Goal: Browse casually: Explore the website without a specific task or goal

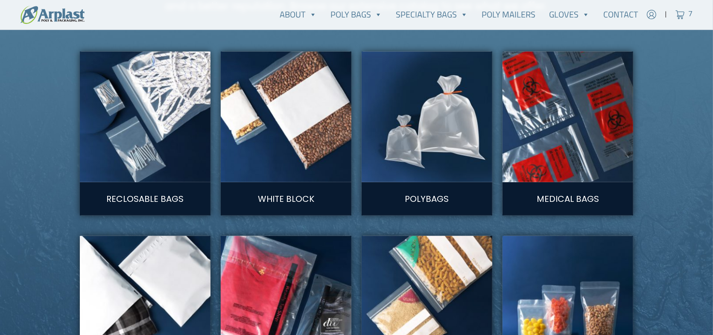
scroll to position [470, 0]
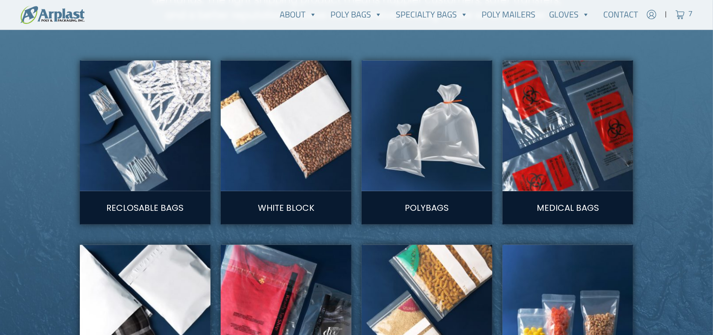
type input "shahar.klamka@gmail.com"
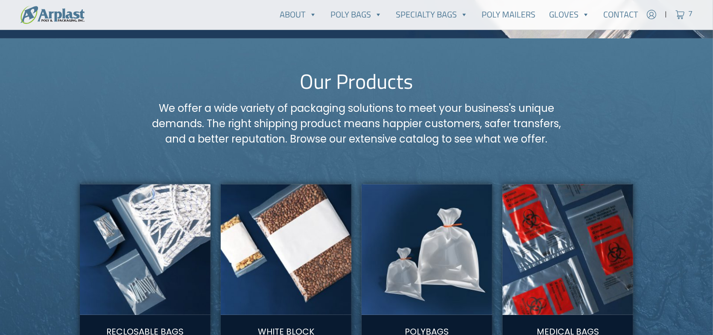
scroll to position [342, 0]
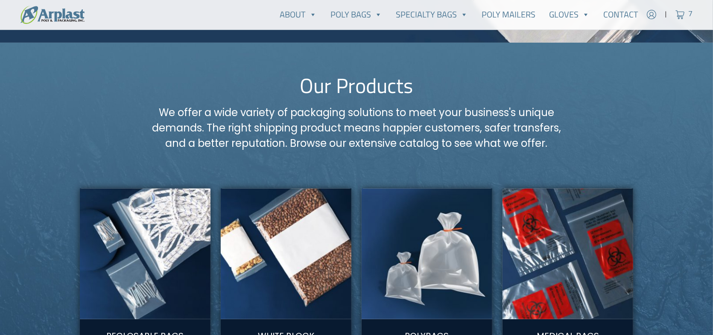
click at [367, 90] on h2 "Our Products" at bounding box center [357, 85] width 554 height 25
copy div "Our Products"
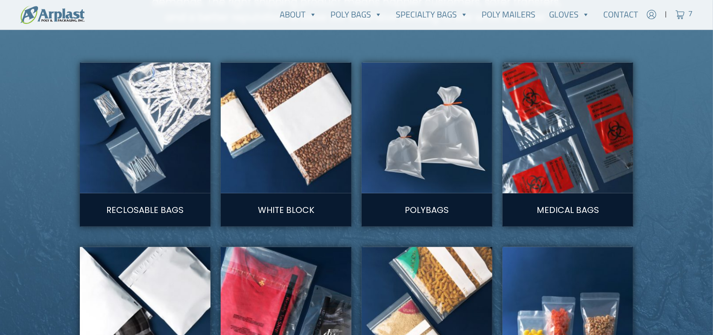
scroll to position [470, 0]
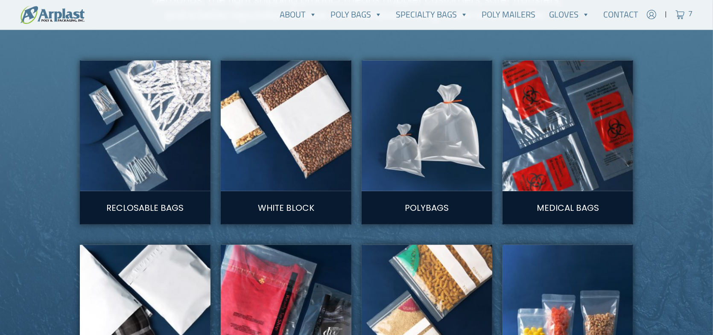
click at [173, 144] on img at bounding box center [145, 126] width 144 height 144
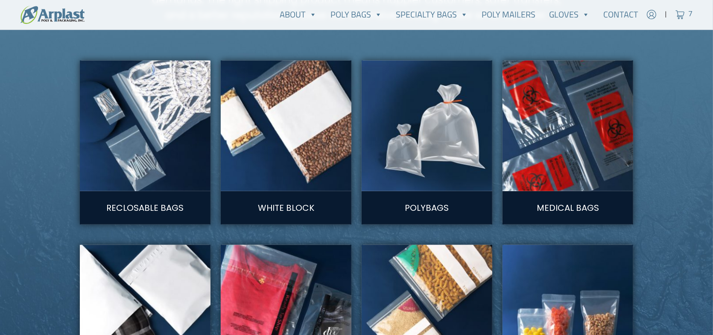
click at [300, 145] on img at bounding box center [286, 126] width 144 height 144
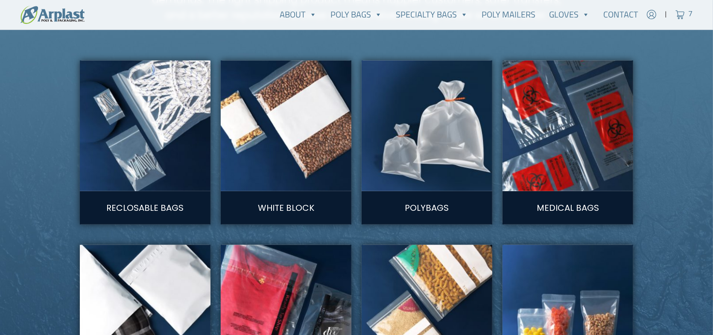
click at [423, 147] on img at bounding box center [427, 126] width 144 height 144
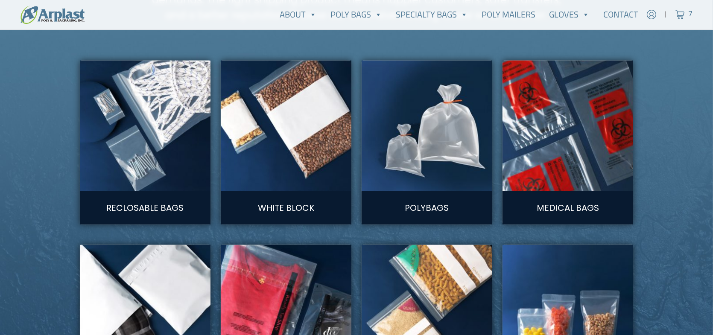
click at [606, 138] on img at bounding box center [568, 126] width 144 height 144
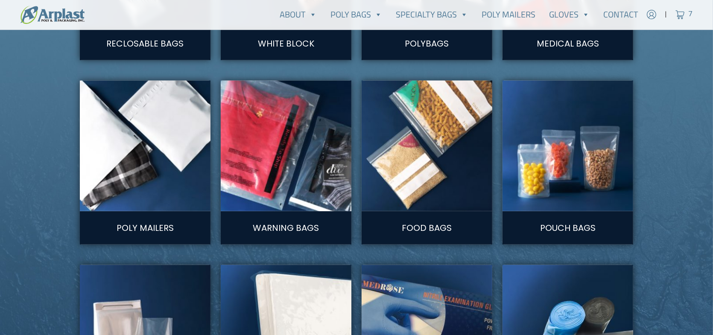
scroll to position [641, 0]
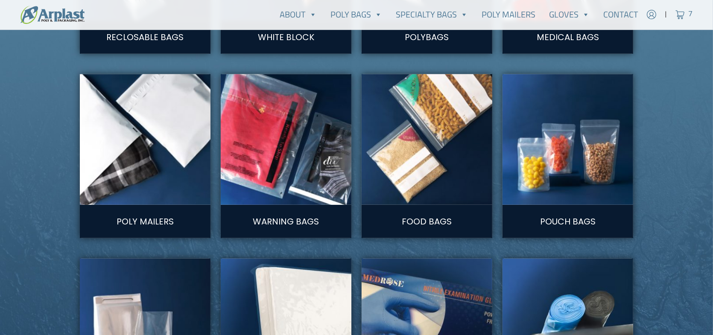
click at [135, 155] on img at bounding box center [145, 139] width 144 height 144
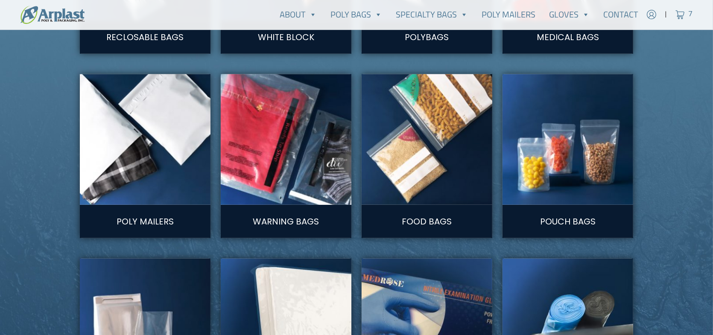
click at [260, 154] on img at bounding box center [286, 139] width 144 height 144
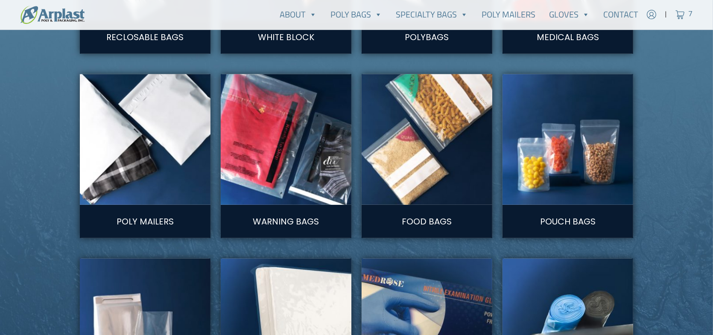
click at [425, 152] on img at bounding box center [427, 139] width 144 height 144
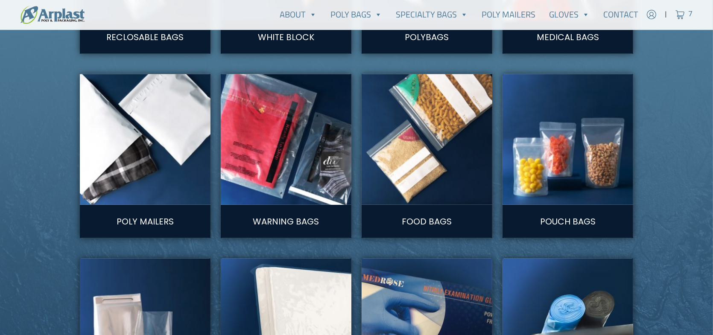
click at [574, 151] on img at bounding box center [568, 139] width 144 height 144
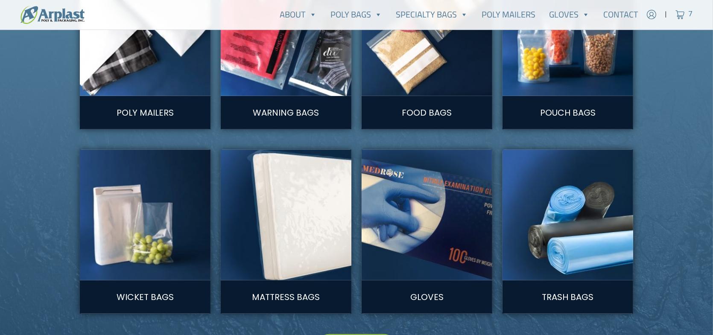
scroll to position [812, 0]
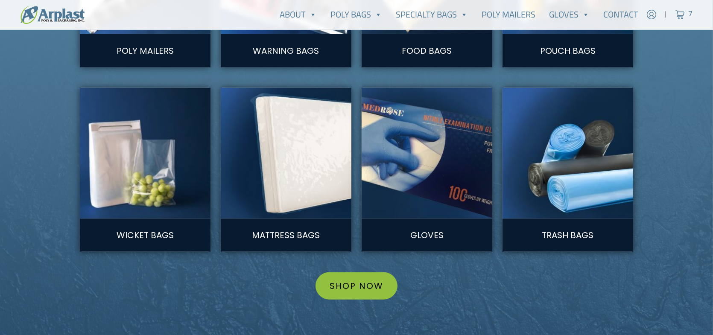
click at [143, 177] on img at bounding box center [145, 153] width 144 height 144
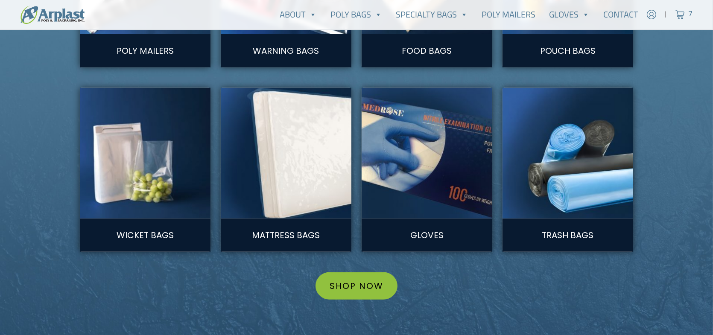
click at [279, 166] on img at bounding box center [286, 153] width 144 height 144
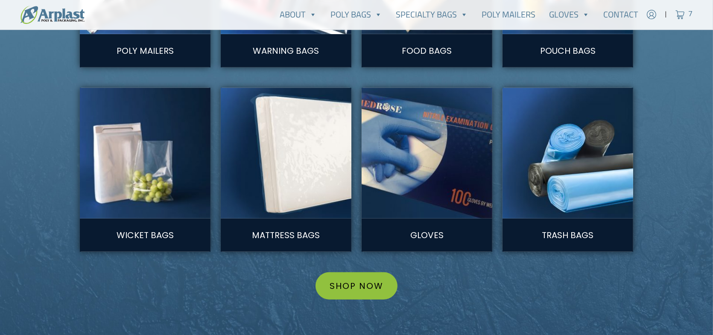
click at [436, 161] on img at bounding box center [427, 153] width 144 height 144
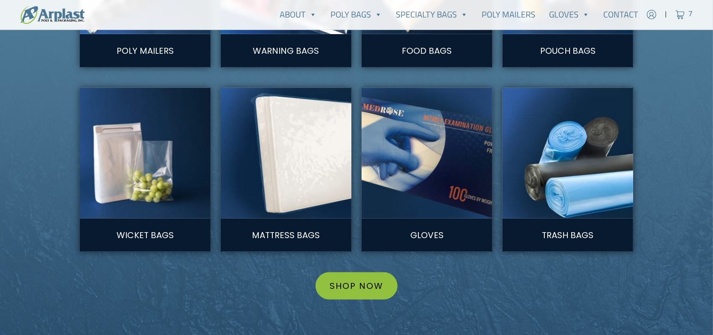
click at [577, 160] on img at bounding box center [568, 153] width 144 height 144
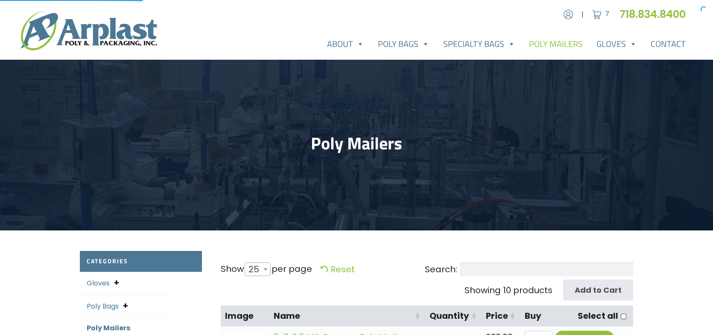
select select "25"
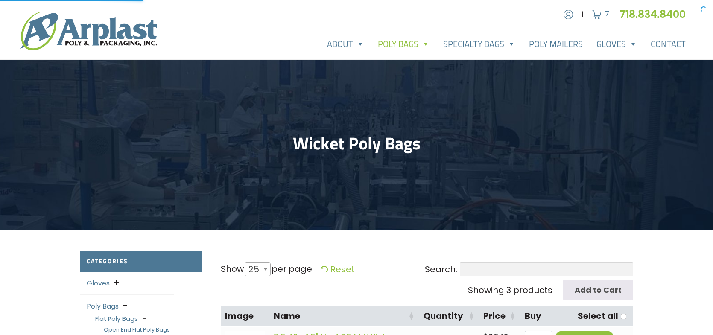
select select "25"
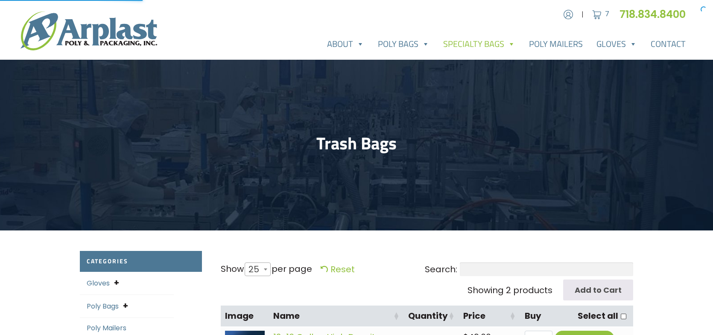
select select "25"
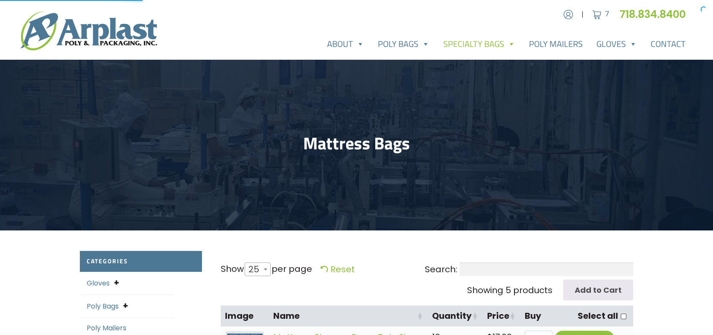
select select "25"
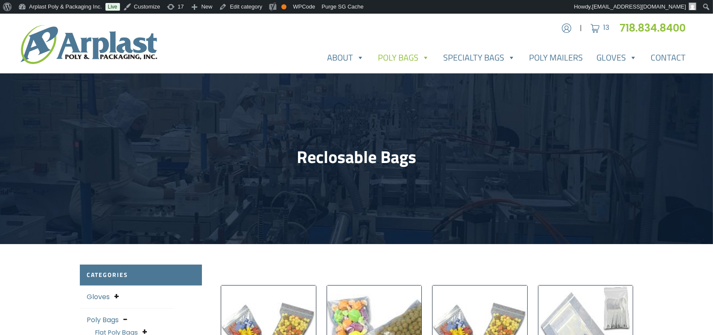
click at [59, 59] on img at bounding box center [89, 44] width 137 height 39
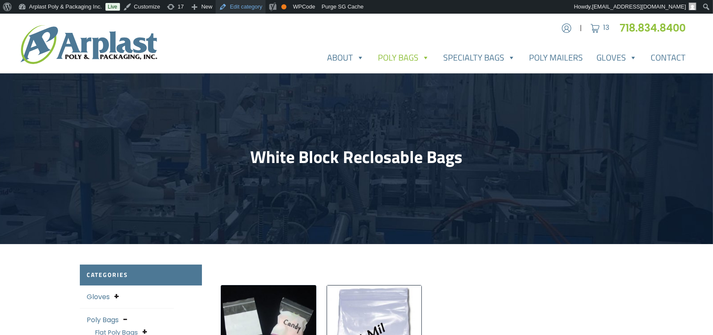
scroll to position [13, 0]
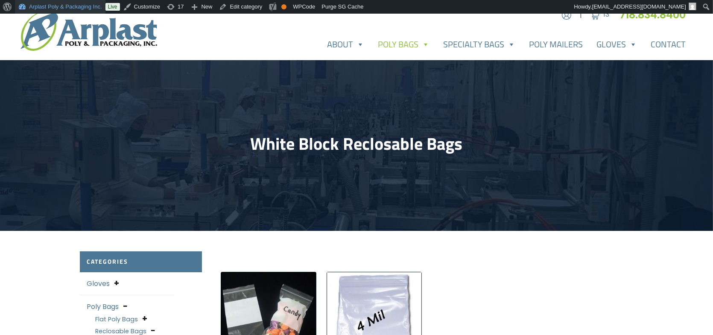
click at [103, 0] on ul "About WordPress About WordPress Get Involved WordPress.org Documentation Learn …" at bounding box center [356, 0] width 713 height 0
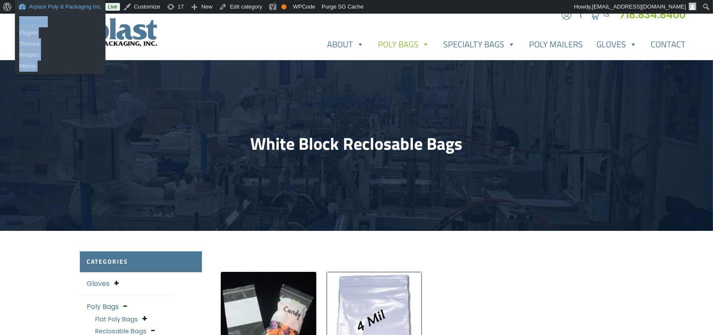
click at [103, 26] on link "Dashboard" at bounding box center [60, 21] width 91 height 11
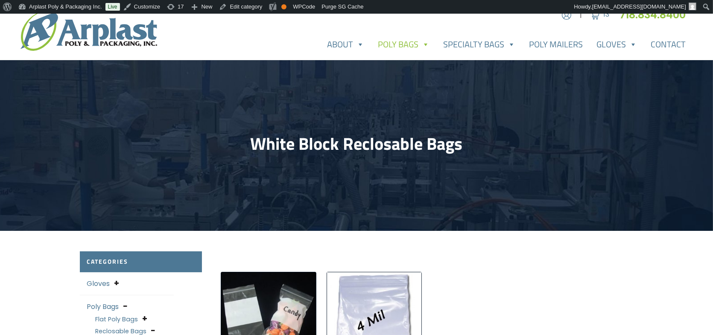
click at [142, 28] on img at bounding box center [89, 31] width 137 height 39
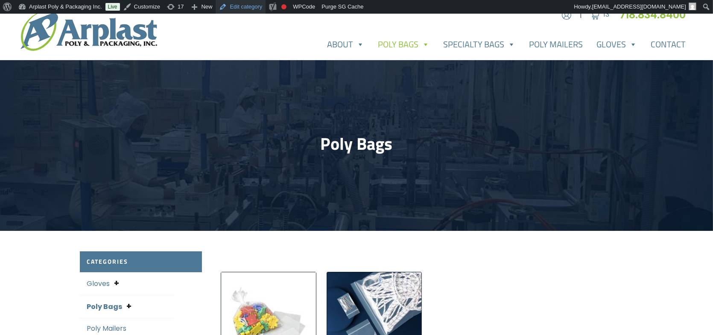
scroll to position [13, 0]
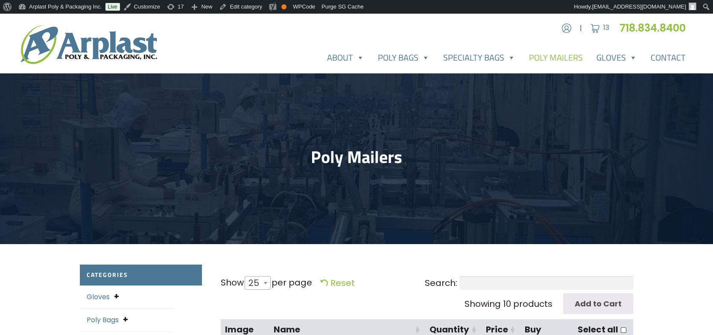
select select "25"
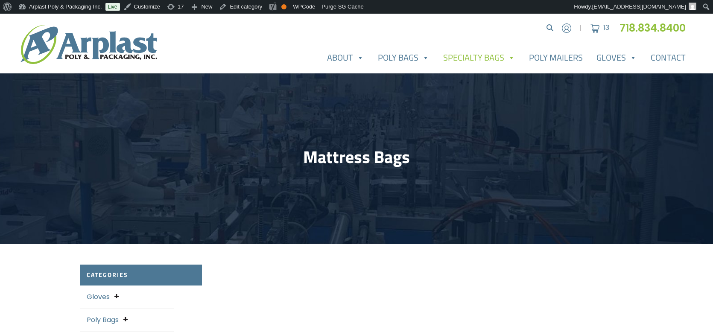
select select "25"
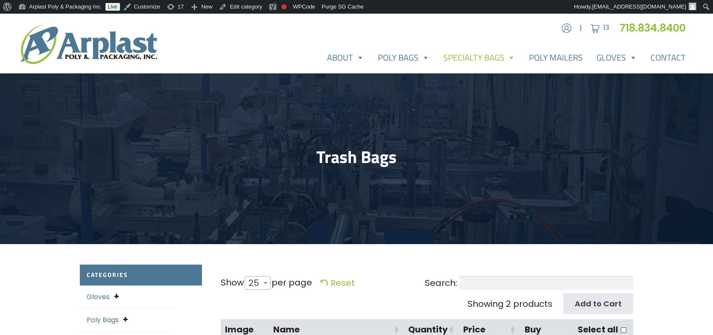
select select "25"
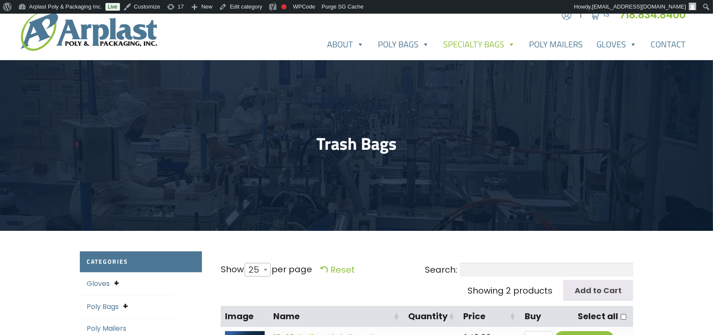
scroll to position [13, 0]
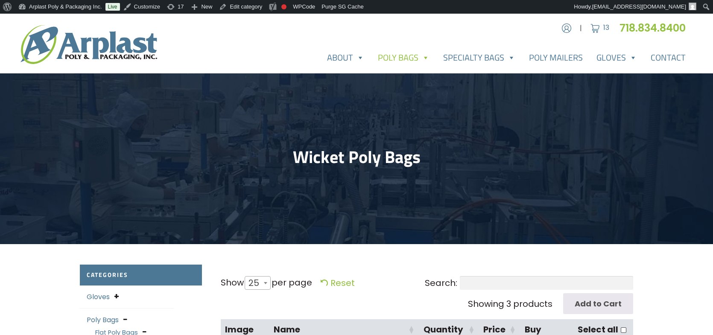
select select "25"
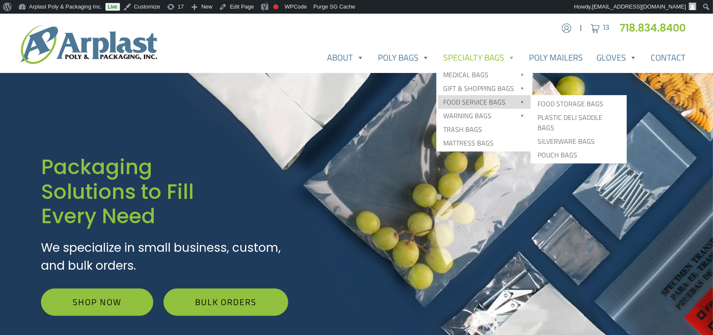
click at [484, 99] on link "Food Service Bags" at bounding box center [484, 102] width 93 height 14
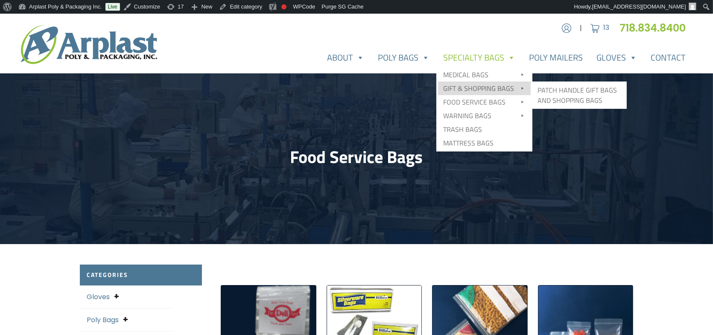
click at [484, 90] on link "Gift & Shopping Bags" at bounding box center [484, 89] width 93 height 14
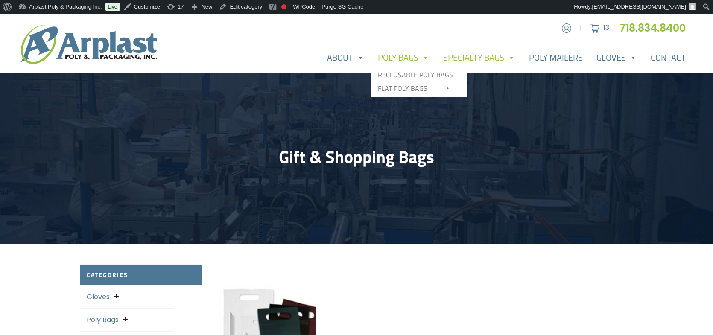
click at [407, 58] on link "Poly Bags" at bounding box center [403, 57] width 65 height 17
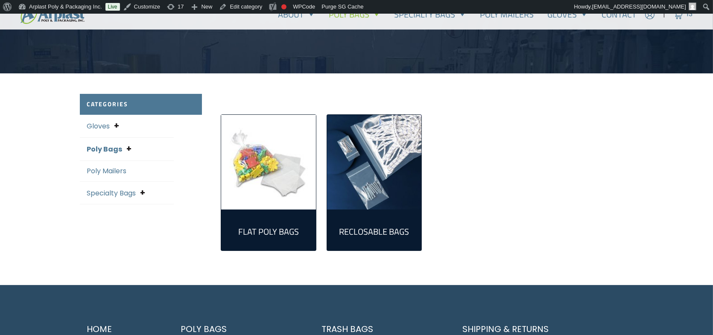
click at [262, 157] on img "Visit product category Flat Poly Bags" at bounding box center [268, 162] width 95 height 95
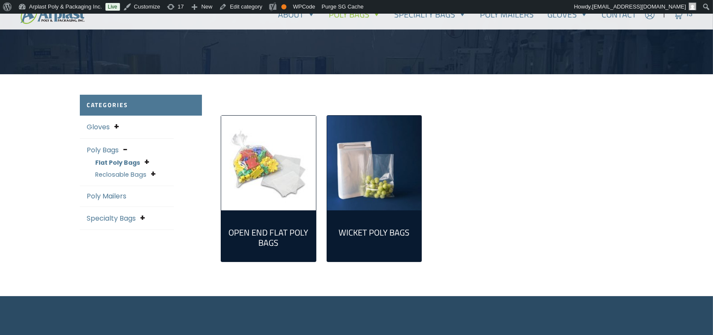
scroll to position [171, 0]
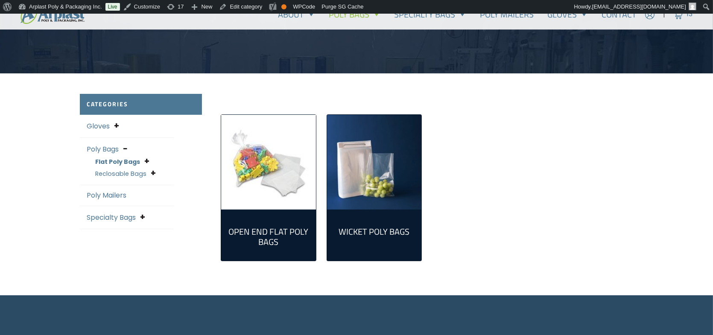
click at [345, 170] on img "Visit product category Wicket Poly Bags" at bounding box center [374, 162] width 95 height 95
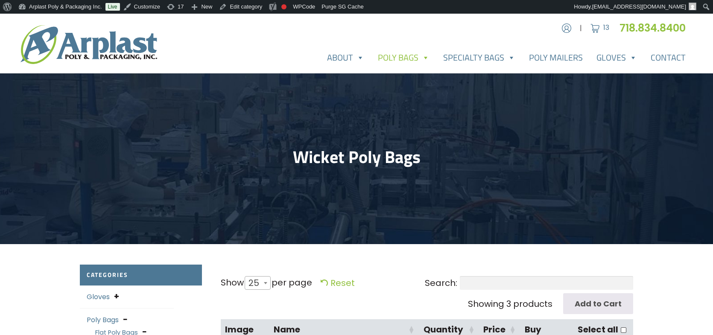
select select "25"
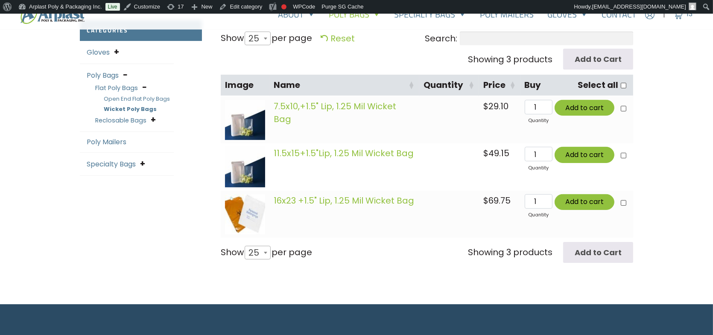
scroll to position [214, 0]
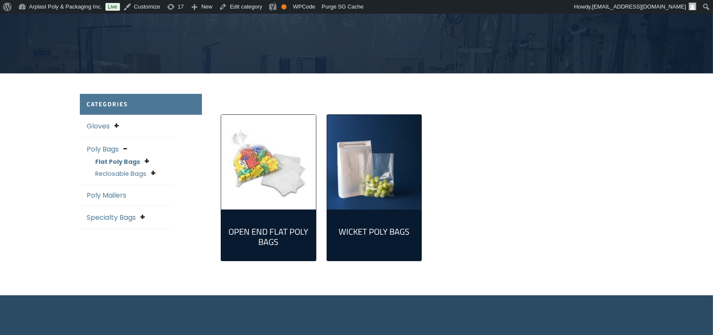
click at [259, 173] on img "Visit product category Open End Flat Poly Bags" at bounding box center [268, 162] width 95 height 95
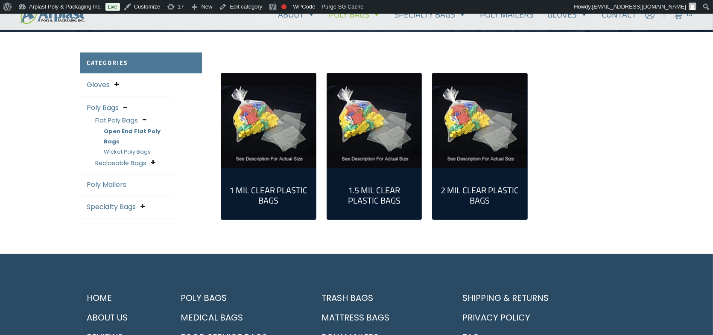
scroll to position [256, 0]
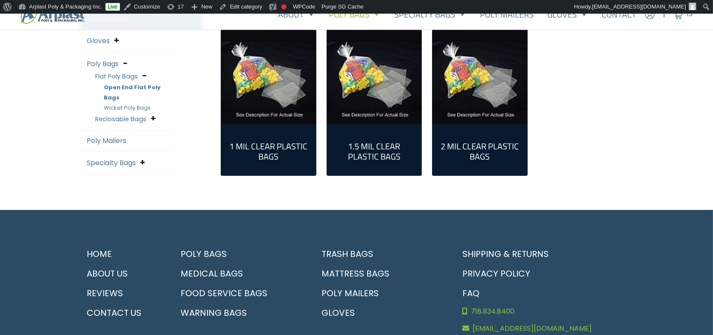
click at [389, 85] on img "Visit product category 1.5 Mil Clear Plastic Bags" at bounding box center [374, 76] width 95 height 95
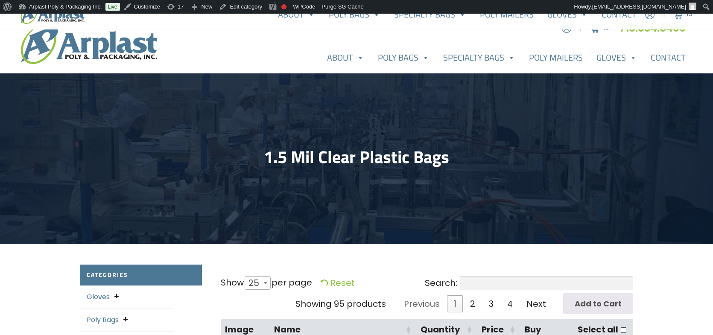
select select "25"
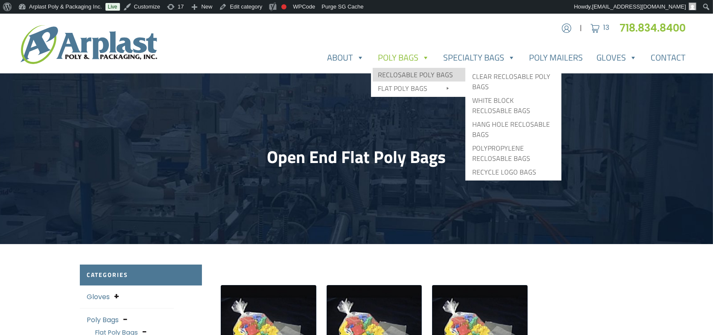
click at [396, 76] on link "Reclosable Poly Bags" at bounding box center [419, 75] width 93 height 14
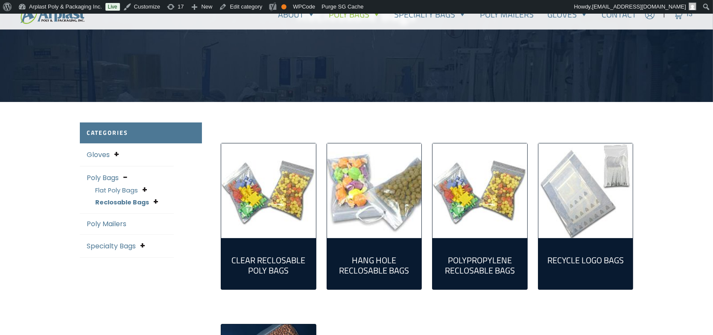
scroll to position [171, 0]
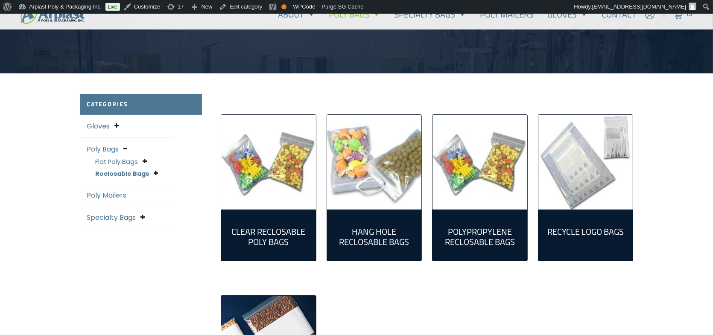
click at [268, 170] on img "Visit product category Clear Reclosable Poly Bags" at bounding box center [268, 162] width 95 height 95
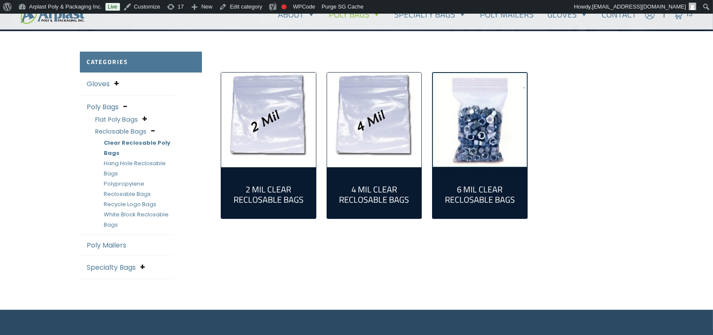
scroll to position [214, 0]
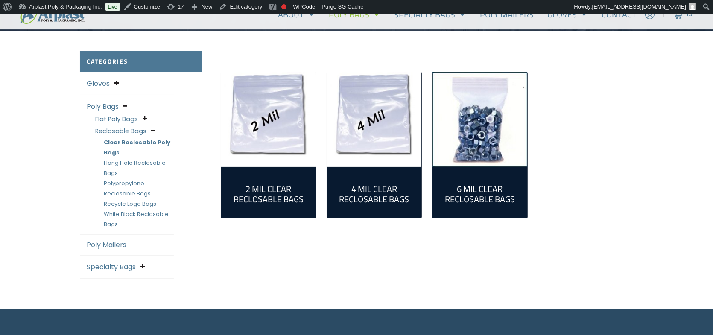
click at [284, 135] on img "Visit product category 2 Mil Clear Reclosable Bags" at bounding box center [268, 119] width 95 height 95
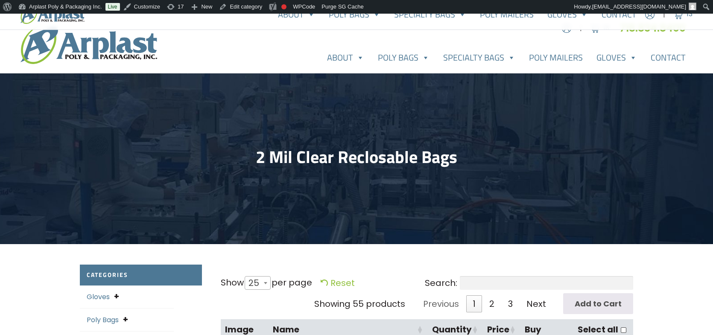
select select "25"
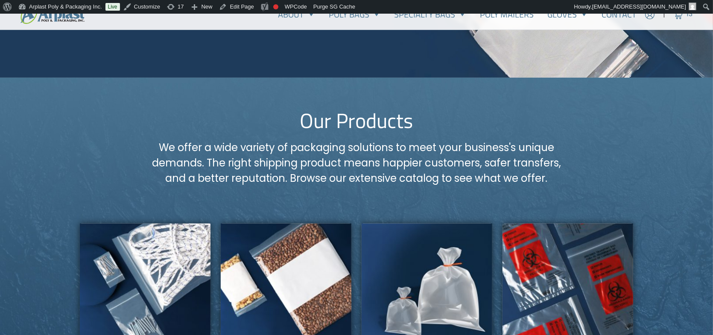
scroll to position [299, 0]
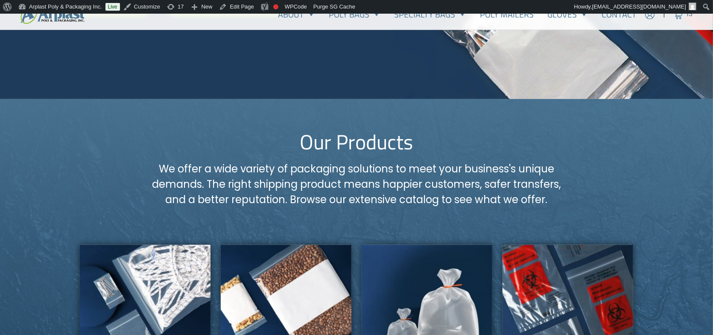
click at [350, 139] on h2 "Our Products" at bounding box center [357, 142] width 554 height 25
copy div "Our Products"
click at [396, 168] on p "We offer a wide variety of packaging solutions to meet your business's unique d…" at bounding box center [356, 184] width 415 height 46
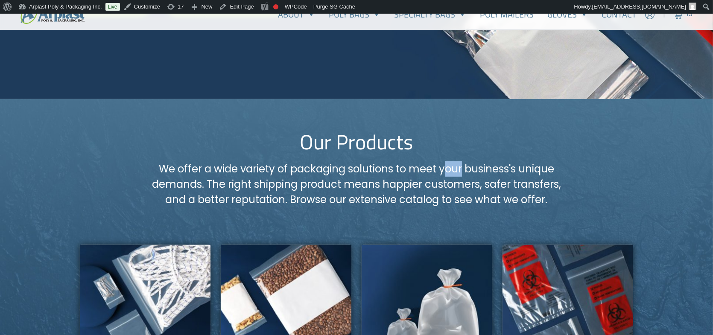
click at [396, 168] on p "We offer a wide variety of packaging solutions to meet your business's unique d…" at bounding box center [356, 184] width 415 height 46
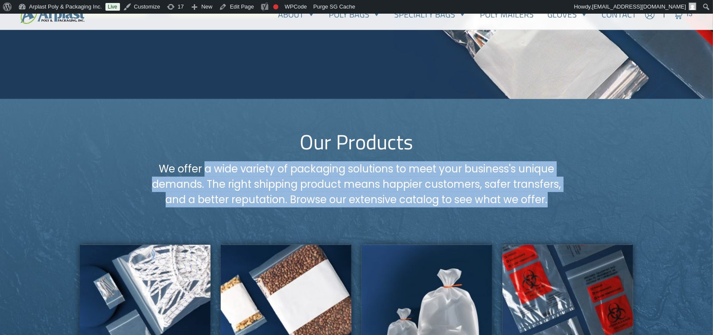
click at [396, 168] on p "We offer a wide variety of packaging solutions to meet your business's unique d…" at bounding box center [356, 184] width 415 height 46
copy div "We offer a wide variety of packaging solutions to meet your business's unique d…"
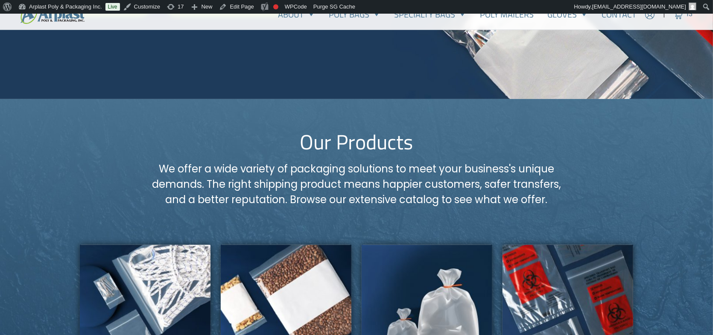
click at [361, 144] on h2 "Our Products" at bounding box center [357, 142] width 554 height 25
copy div "Our Products"
click at [358, 134] on h2 "Our Products" at bounding box center [357, 142] width 554 height 25
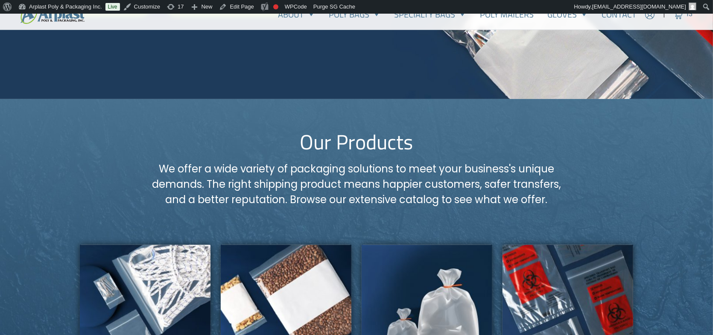
click at [358, 134] on h2 "Our Products" at bounding box center [357, 142] width 554 height 25
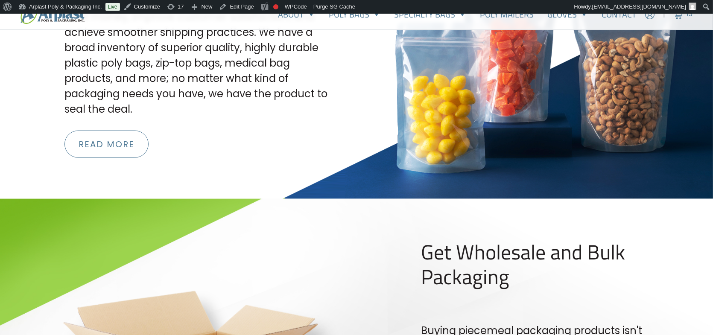
scroll to position [1110, 0]
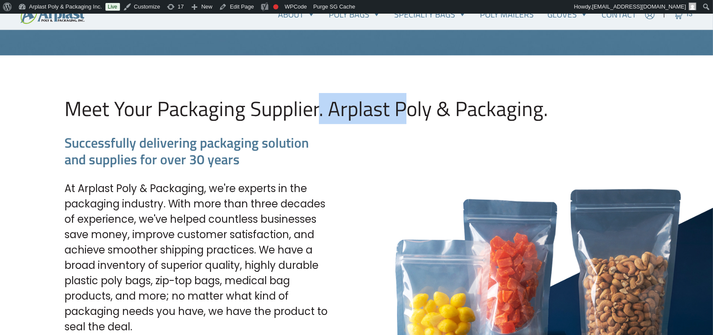
drag, startPoint x: 165, startPoint y: 103, endPoint x: 304, endPoint y: 112, distance: 138.7
click at [292, 109] on h2 "Meet Your Packaging Supplier. Arplast Poly & Packaging." at bounding box center [386, 109] width 644 height 25
click at [304, 112] on h2 "Meet Your Packaging Supplier. Arplast Poly & Packaging." at bounding box center [386, 109] width 644 height 25
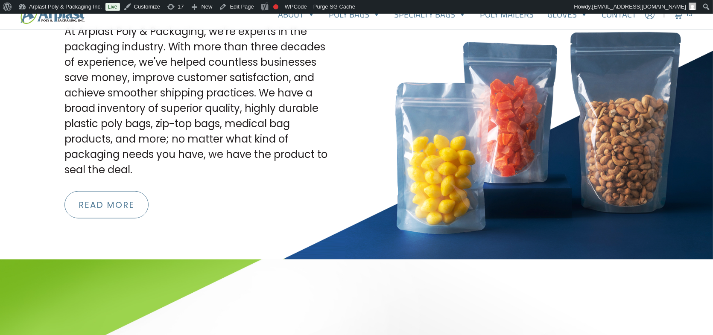
scroll to position [1281, 0]
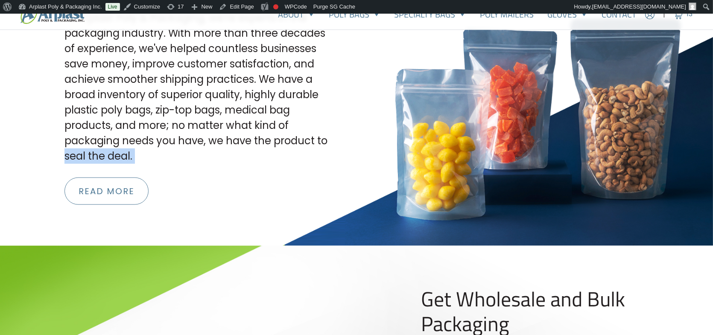
drag, startPoint x: 567, startPoint y: 142, endPoint x: 598, endPoint y: 202, distance: 68.0
click at [596, 204] on div "Meet Your Packaging Supplier. Arplast Poly & Packaging. Successfully delivering…" at bounding box center [386, 65] width 654 height 279
click at [609, 189] on div "Meet Your Packaging Supplier. Arplast Poly & Packaging. Successfully delivering…" at bounding box center [386, 65] width 654 height 279
drag, startPoint x: 576, startPoint y: 152, endPoint x: 545, endPoint y: 167, distance: 34.2
click at [550, 167] on div "Meet Your Packaging Supplier. Arplast Poly & Packaging. Successfully delivering…" at bounding box center [386, 65] width 654 height 279
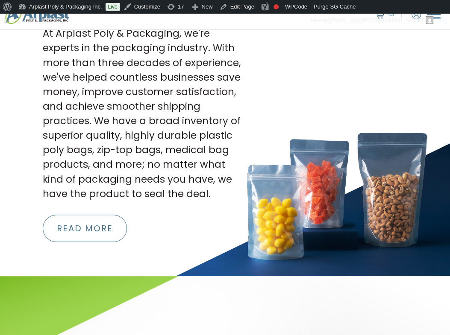
scroll to position [1354, 0]
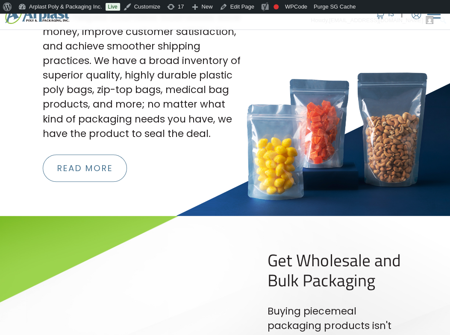
click at [331, 180] on div "Meet Your Packaging Supplier. Arplast Poly & Packaging. Successfully delivering…" at bounding box center [244, 35] width 412 height 293
click at [369, 206] on section "Meet Your Packaging Supplier. Arplast Poly & Packaging. Successfully delivering…" at bounding box center [225, 35] width 450 height 361
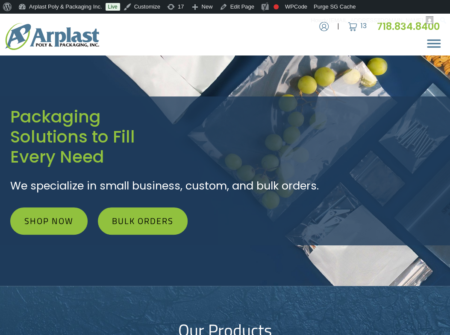
scroll to position [0, 0]
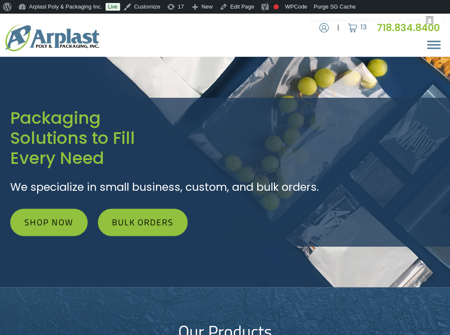
click at [64, 119] on h1 "Packaging Solutions to Fill Every Need" at bounding box center [224, 138] width 429 height 61
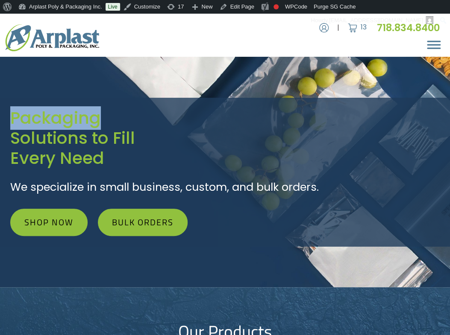
click at [64, 119] on h1 "Packaging Solutions to Fill Every Need" at bounding box center [224, 138] width 429 height 61
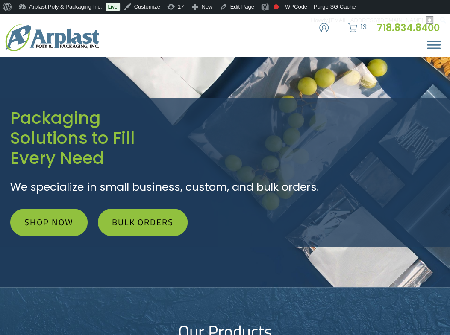
click at [49, 141] on h1 "Packaging Solutions to Fill Every Need" at bounding box center [224, 138] width 429 height 61
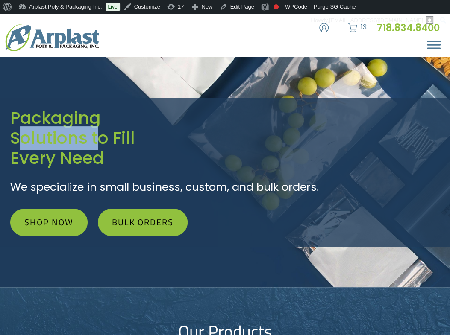
click at [49, 141] on h1 "Packaging Solutions to Fill Every Need" at bounding box center [224, 138] width 429 height 61
click at [48, 128] on h1 "Packaging Solutions to Fill Every Need" at bounding box center [224, 138] width 429 height 61
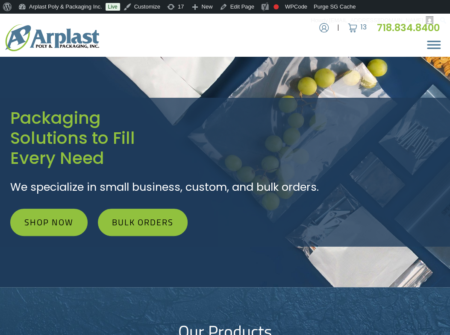
drag, startPoint x: 15, startPoint y: 114, endPoint x: 192, endPoint y: 172, distance: 186.5
click at [140, 155] on div "Packaging Solutions to Fill Every Need We specialize in small business, custom,…" at bounding box center [225, 172] width 450 height 149
copy h1 "Packaging Solutions to Fill Every Need"
click at [97, 192] on p "We specialize in small business, custom, and bulk orders." at bounding box center [224, 187] width 429 height 16
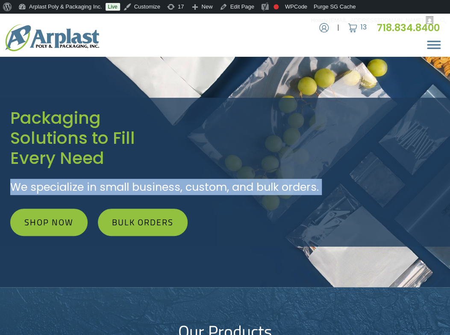
click at [97, 192] on p "We specialize in small business, custom, and bulk orders." at bounding box center [224, 187] width 429 height 16
copy div "We specialize in small business, custom, and bulk orders. Shop Now Bulk Orders"
click at [337, 180] on p "We specialize in small business, custom, and bulk orders." at bounding box center [224, 187] width 429 height 16
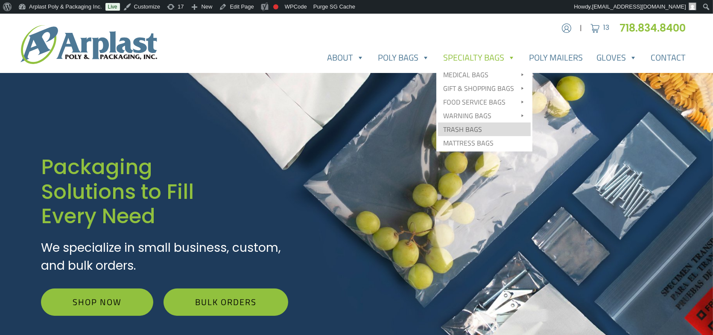
click at [480, 129] on link "Trash Bags" at bounding box center [484, 130] width 93 height 14
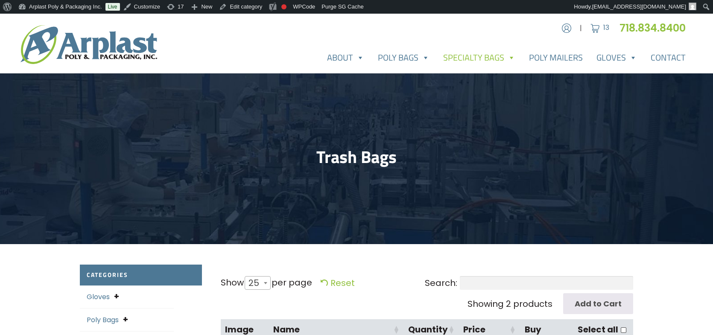
select select "25"
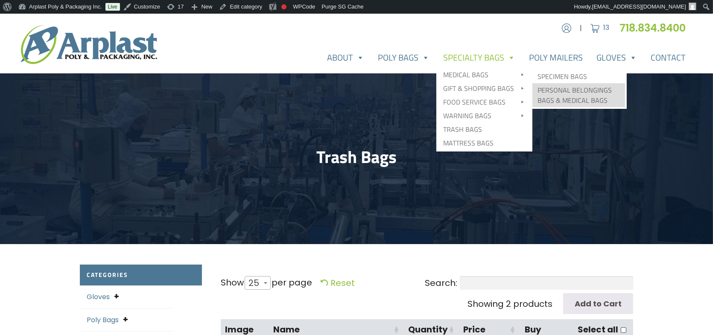
click at [569, 94] on link "Personal Belongings Bags & Medical Bags" at bounding box center [579, 95] width 93 height 24
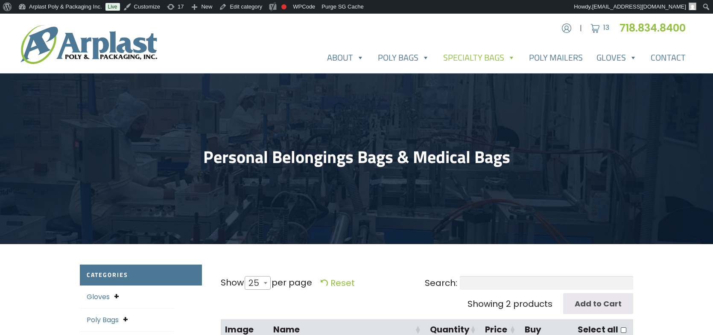
select select "25"
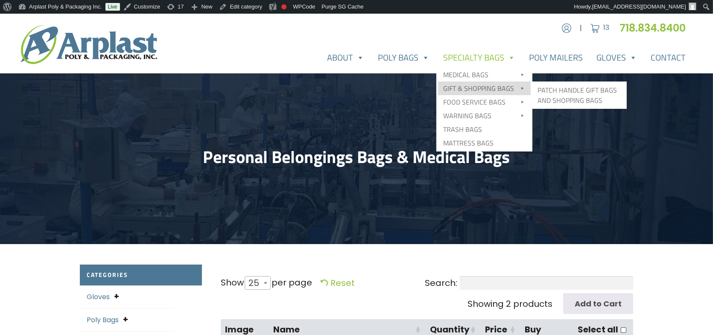
click at [493, 90] on link "Gift & Shopping Bags" at bounding box center [484, 89] width 93 height 14
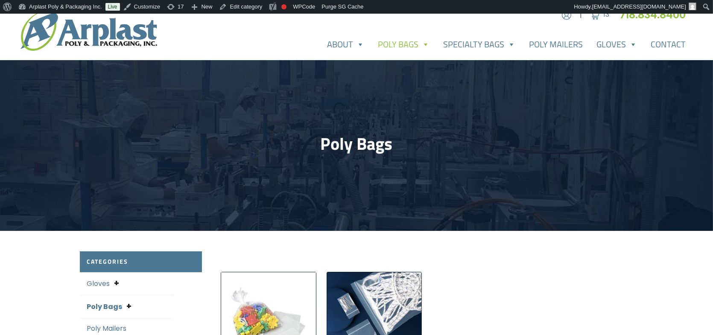
click at [98, 38] on img at bounding box center [89, 31] width 137 height 39
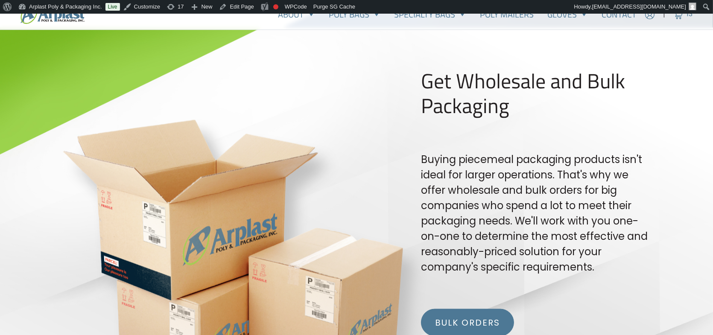
scroll to position [1495, 0]
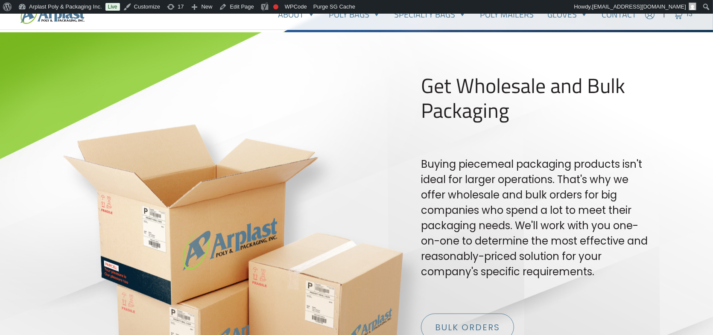
drag, startPoint x: 448, startPoint y: 87, endPoint x: 488, endPoint y: 115, distance: 49.1
click at [487, 117] on h2 "Get Wholesale and Bulk Packaging" at bounding box center [535, 97] width 228 height 49
click at [478, 103] on h2 "Get Wholesale and Bulk Packaging" at bounding box center [535, 97] width 228 height 49
drag, startPoint x: 496, startPoint y: 105, endPoint x: 509, endPoint y: 109, distance: 13.6
click at [509, 109] on h2 "Get Wholesale and Bulk Packaging" at bounding box center [535, 97] width 228 height 49
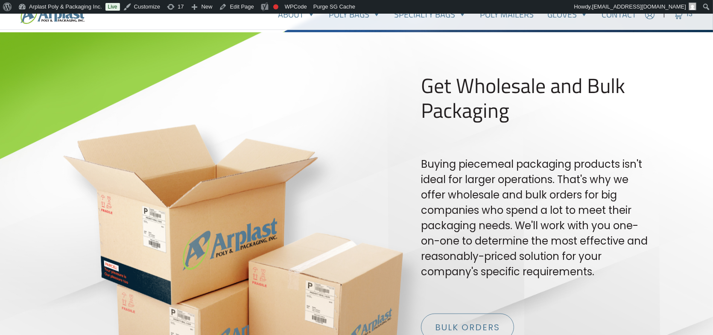
click at [490, 76] on h2 "Get Wholesale and Bulk Packaging" at bounding box center [535, 97] width 228 height 49
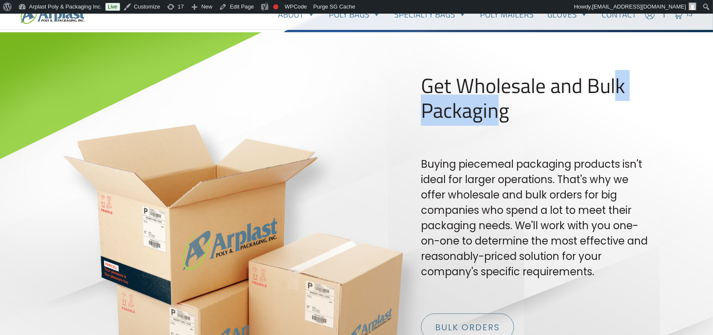
click at [490, 76] on h2 "Get Wholesale and Bulk Packaging" at bounding box center [535, 97] width 228 height 49
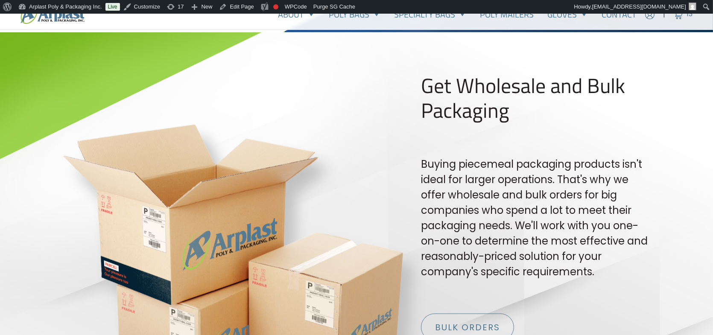
click at [545, 165] on p "Buying piecemeal packaging products isn't ideal for larger operations. That's w…" at bounding box center [535, 218] width 228 height 123
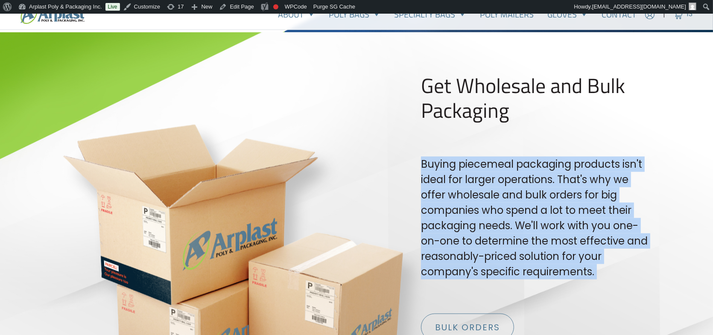
click at [545, 165] on p "Buying piecemeal packaging products isn't ideal for larger operations. That's w…" at bounding box center [535, 218] width 228 height 123
copy div "Buying piecemeal packaging products isn't ideal for larger operations. That's w…"
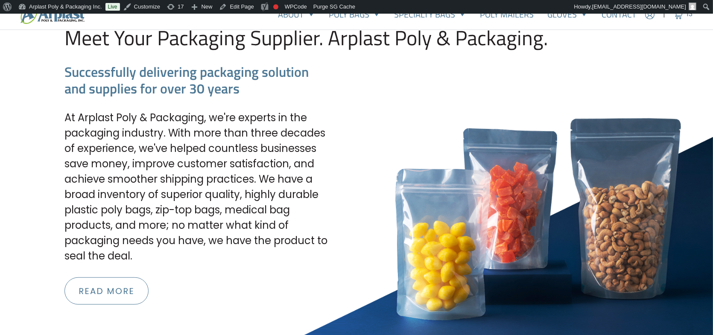
scroll to position [1153, 0]
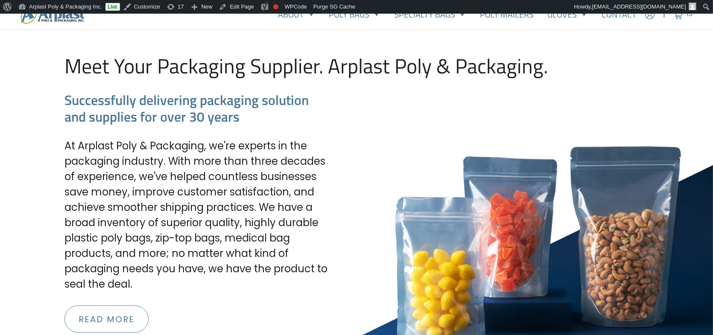
click at [73, 113] on h3 "Successfully delivering packaging solution and supplies for over 30 years" at bounding box center [386, 108] width 644 height 33
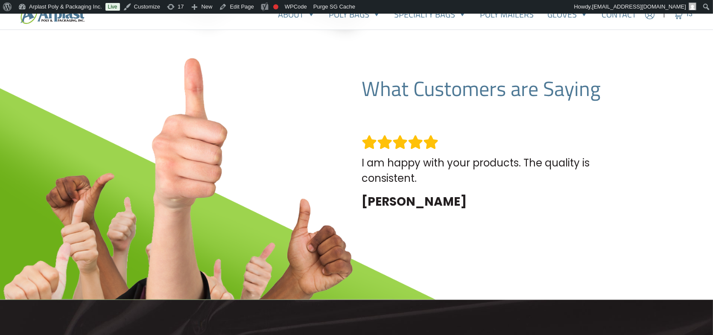
scroll to position [1879, 0]
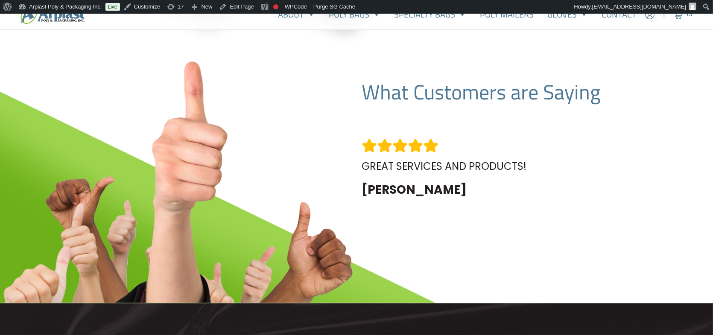
drag, startPoint x: 352, startPoint y: 93, endPoint x: 562, endPoint y: 91, distance: 210.6
click at [562, 91] on div "What Customers are Saying Great! your prices beat others for similar bags! [PER…" at bounding box center [357, 151] width 564 height 142
click at [466, 87] on h2 "What Customers are Saying" at bounding box center [498, 92] width 272 height 25
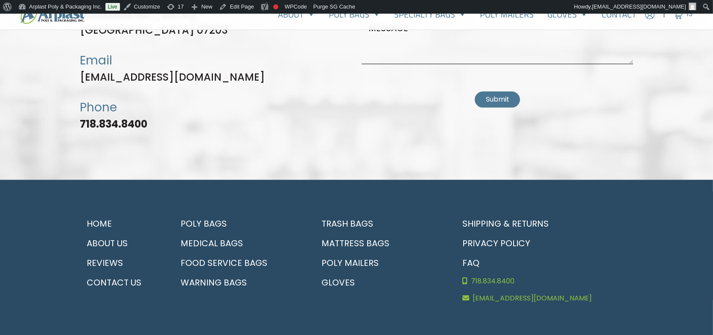
scroll to position [2643, 0]
